Goal: Complete application form: Complete application form

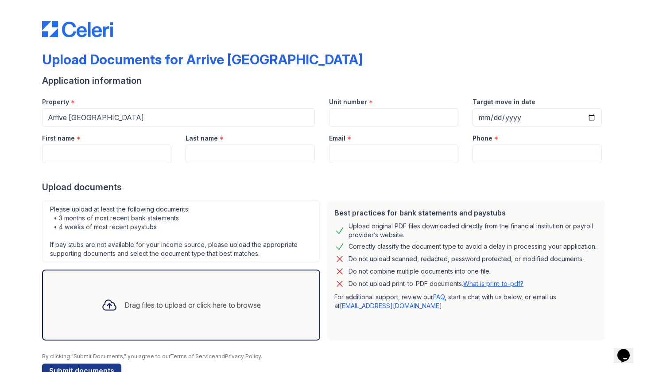
scroll to position [0, 0]
click at [165, 115] on input "Arrive [GEOGRAPHIC_DATA]" at bounding box center [178, 117] width 273 height 19
click at [97, 116] on input "Arrive Thousand Oaks" at bounding box center [178, 117] width 273 height 19
click at [196, 136] on label "Last name" at bounding box center [202, 137] width 32 height 9
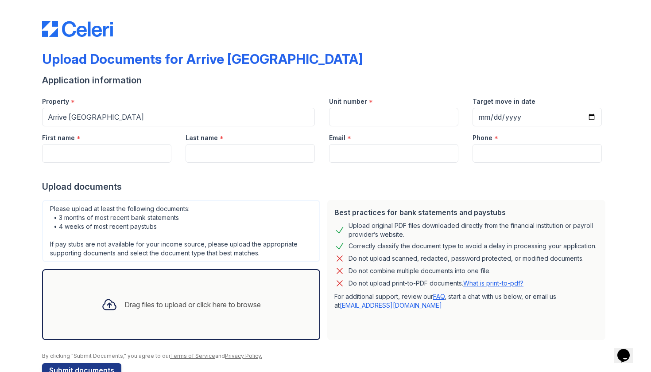
click at [196, 144] on input "Last name" at bounding box center [250, 153] width 129 height 19
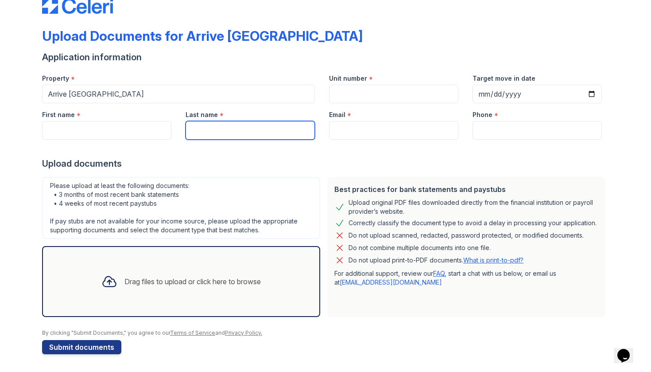
scroll to position [0, 0]
click at [186, 97] on input "Arrive Thousand Oaks" at bounding box center [178, 94] width 273 height 19
click at [155, 97] on input "Arrive [GEOGRAPHIC_DATA]" at bounding box center [178, 94] width 273 height 19
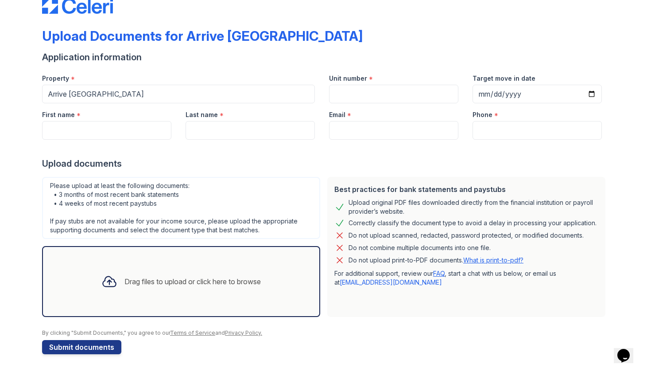
click at [122, 96] on input "Arrive [GEOGRAPHIC_DATA]" at bounding box center [178, 94] width 273 height 19
click at [349, 91] on input "Unit number" at bounding box center [393, 94] width 129 height 19
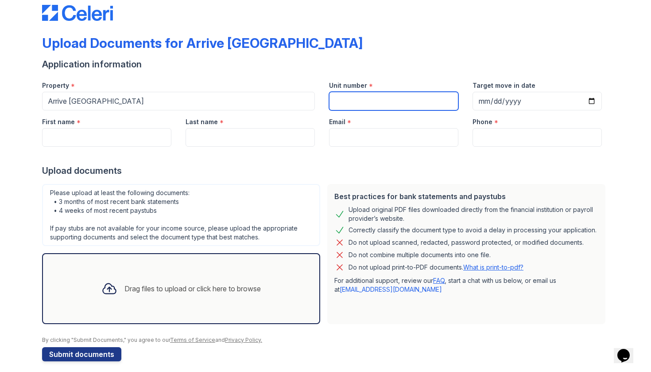
click at [400, 105] on input "Unit number" at bounding box center [393, 101] width 129 height 19
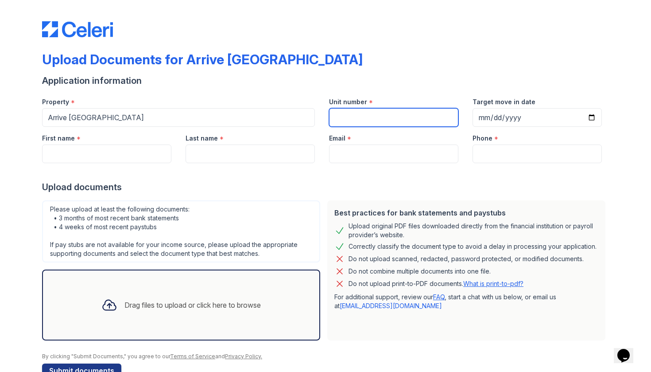
click at [403, 118] on input "Unit number" at bounding box center [393, 117] width 129 height 19
type input "1503"
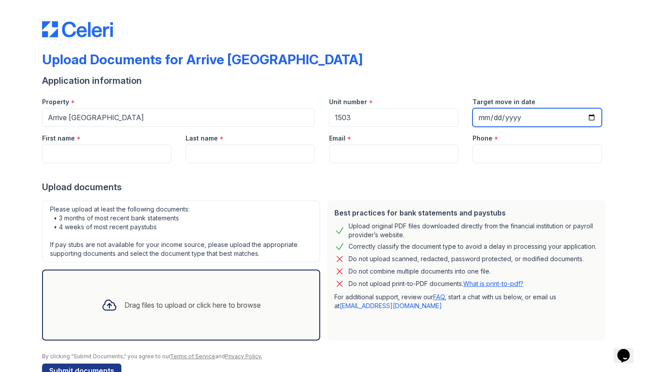
click at [516, 117] on input "Target move in date" at bounding box center [537, 117] width 129 height 19
type input "2025-10-05"
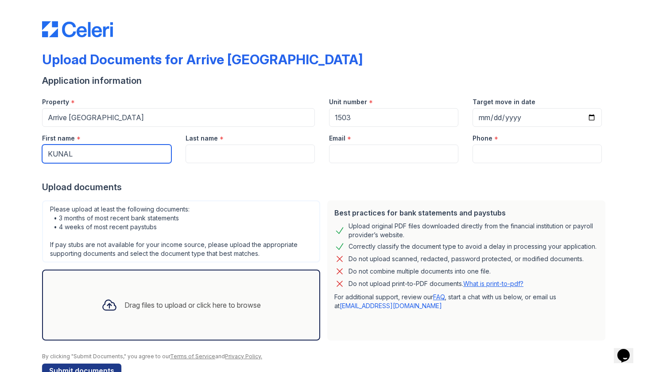
type input "KUNAL"
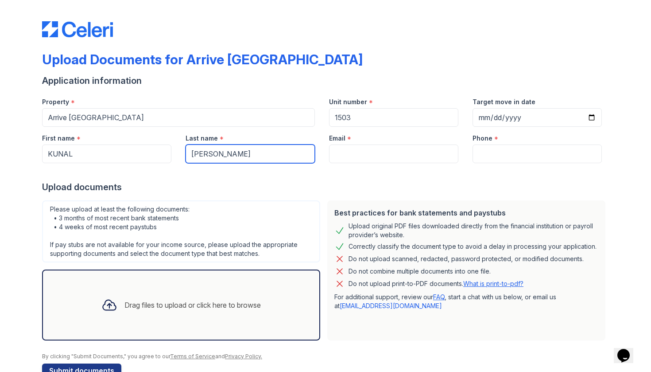
type input "KUMAR"
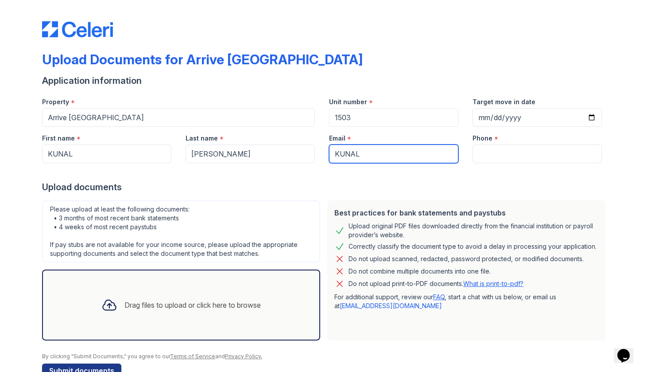
type input "kunalkumar@mac.com"
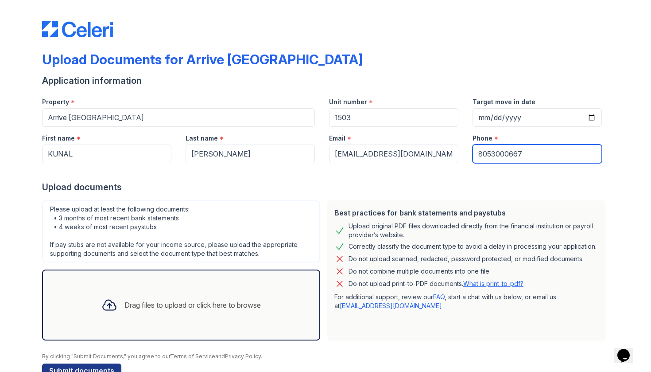
type input "8053000667"
click at [277, 216] on div "Please upload at least the following documents: • 3 months of most recent bank …" at bounding box center [181, 231] width 278 height 62
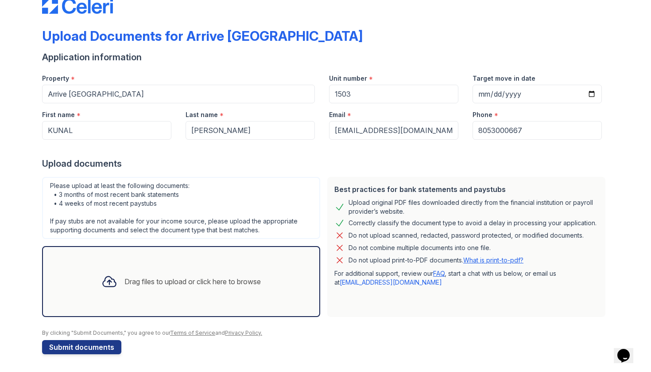
scroll to position [23, 0]
click at [120, 294] on div "Drag files to upload or click here to browse" at bounding box center [181, 281] width 174 height 30
click at [169, 288] on div "Drag files to upload or click here to browse" at bounding box center [181, 281] width 174 height 30
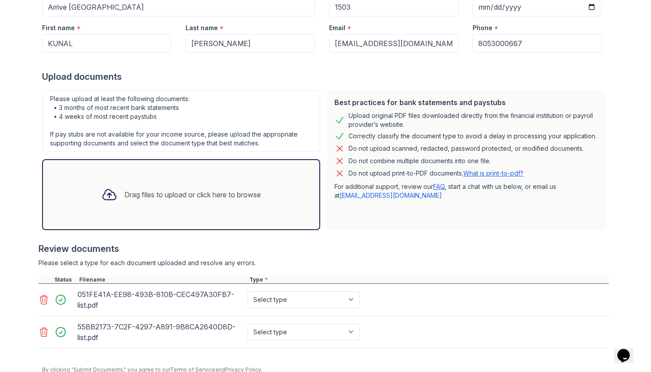
scroll to position [109, 0]
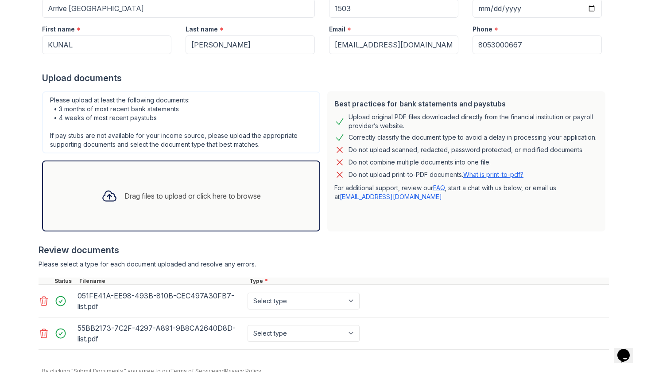
click at [172, 200] on div "Drag files to upload or click here to browse" at bounding box center [192, 195] width 136 height 11
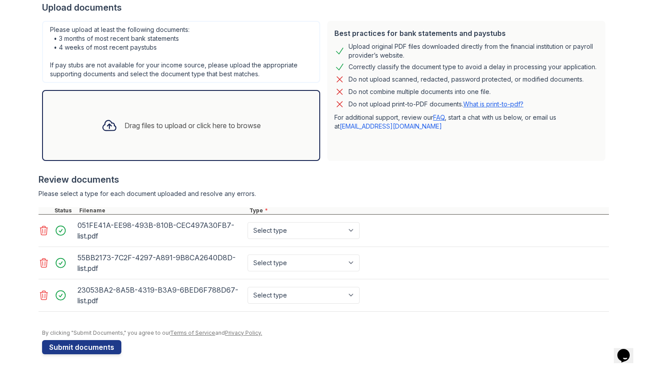
scroll to position [179, 0]
click at [107, 352] on button "Submit documents" at bounding box center [81, 347] width 79 height 14
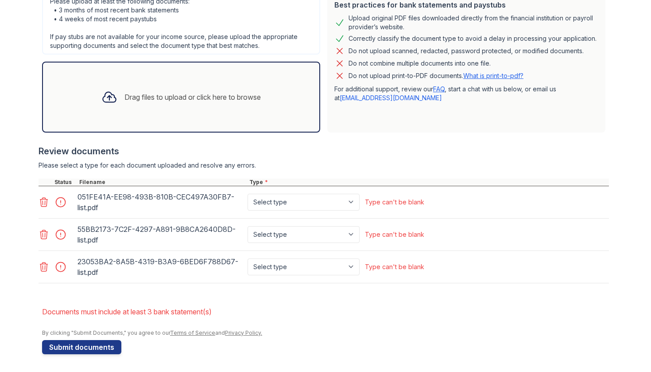
scroll to position [0, 0]
select select "bank_statement"
click at [106, 347] on button "Submit documents" at bounding box center [81, 347] width 79 height 14
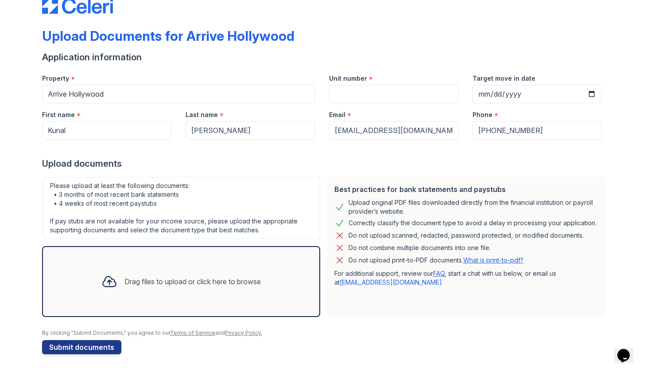
scroll to position [23, 0]
click at [201, 280] on div "Drag files to upload or click here to browse" at bounding box center [192, 281] width 136 height 11
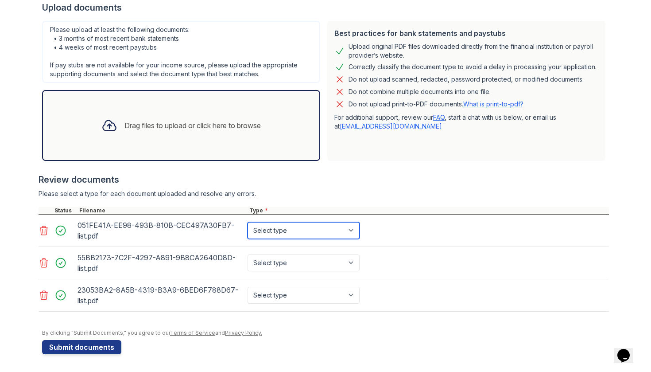
scroll to position [179, 0]
select select "bank_statement"
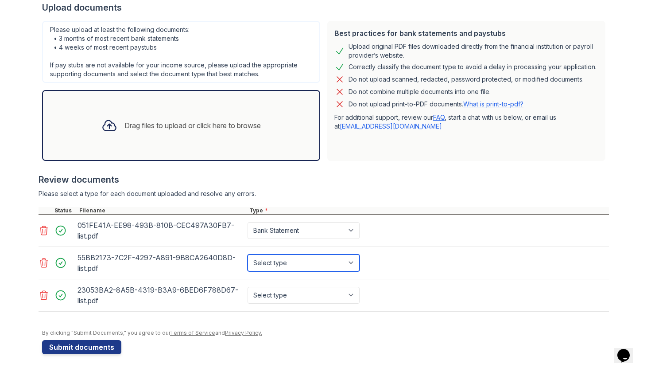
select select "bank_statement"
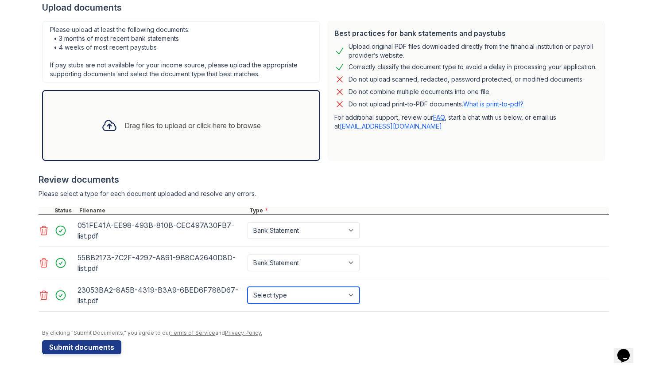
select select "bank_statement"
click at [101, 343] on button "Submit documents" at bounding box center [81, 347] width 79 height 14
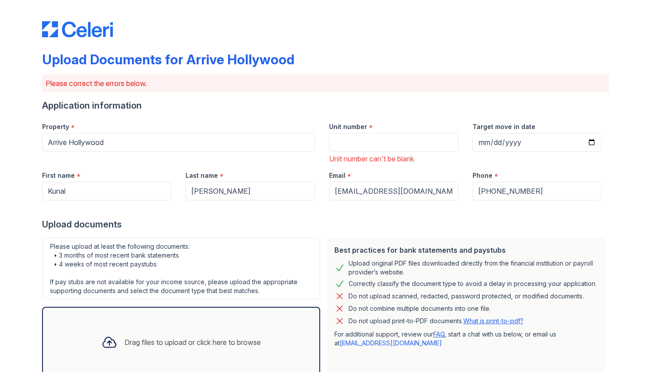
scroll to position [6, 0]
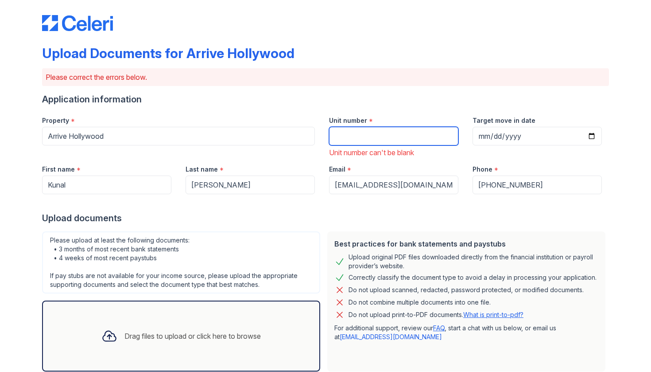
click at [370, 142] on input "Unit number" at bounding box center [393, 136] width 129 height 19
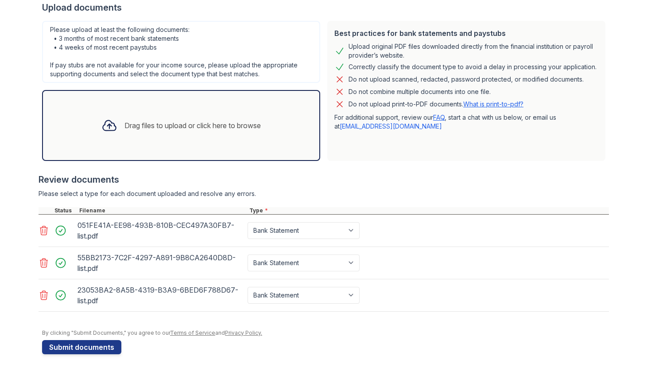
scroll to position [217, 0]
type input "1503"
click at [84, 347] on button "Submit documents" at bounding box center [81, 347] width 79 height 14
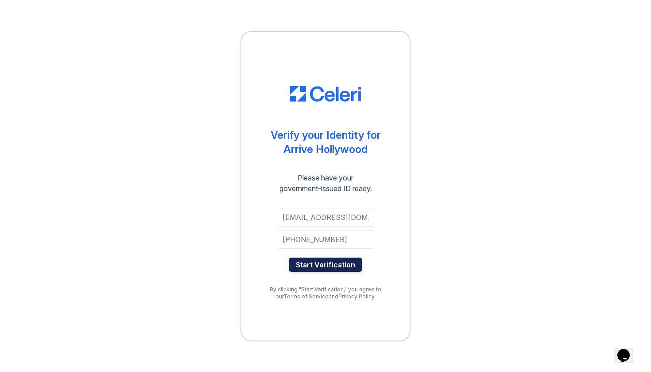
click at [314, 266] on button "Start Verification" at bounding box center [326, 264] width 74 height 14
